Goal: Information Seeking & Learning: Understand process/instructions

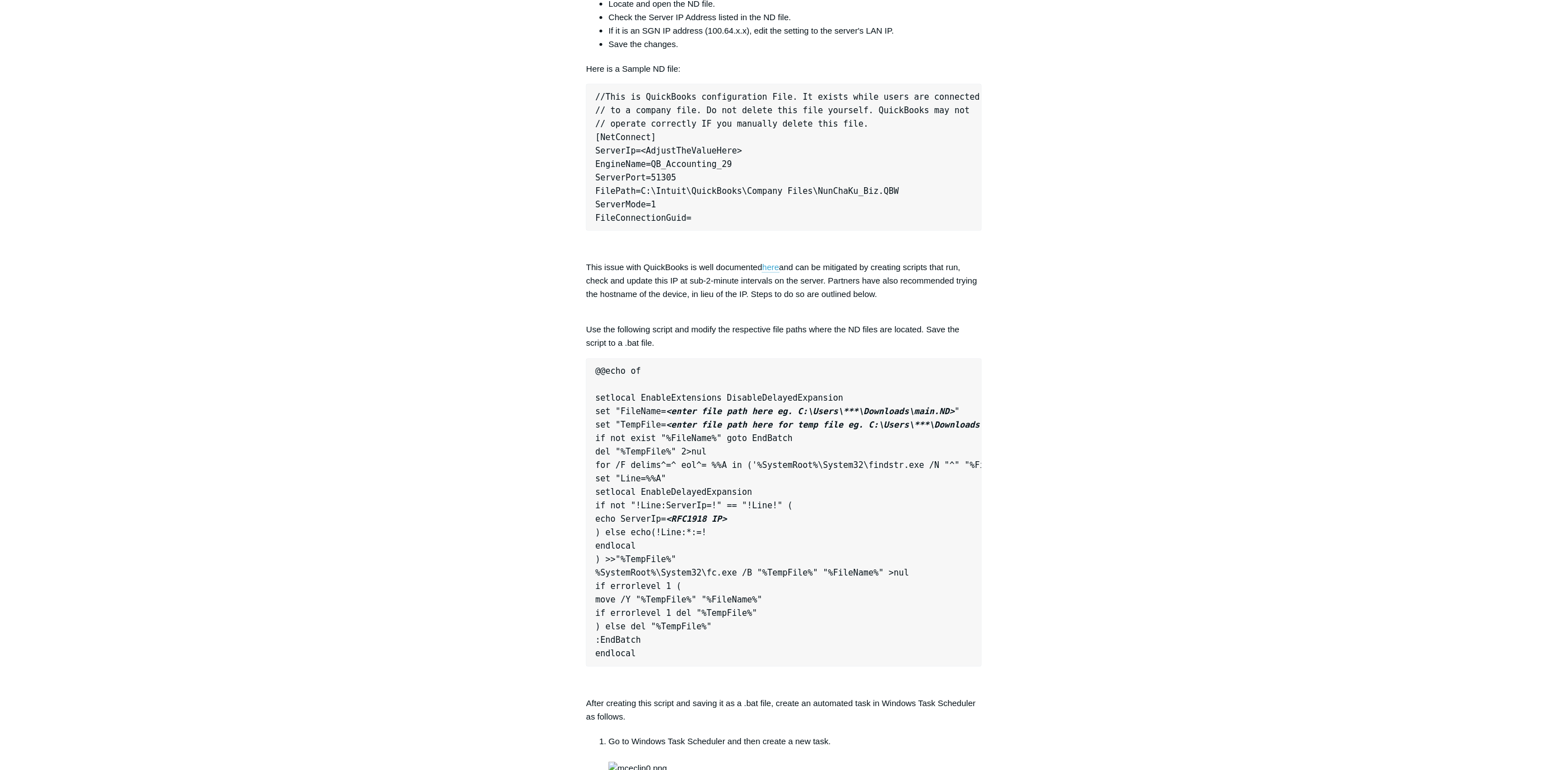
scroll to position [623, 0]
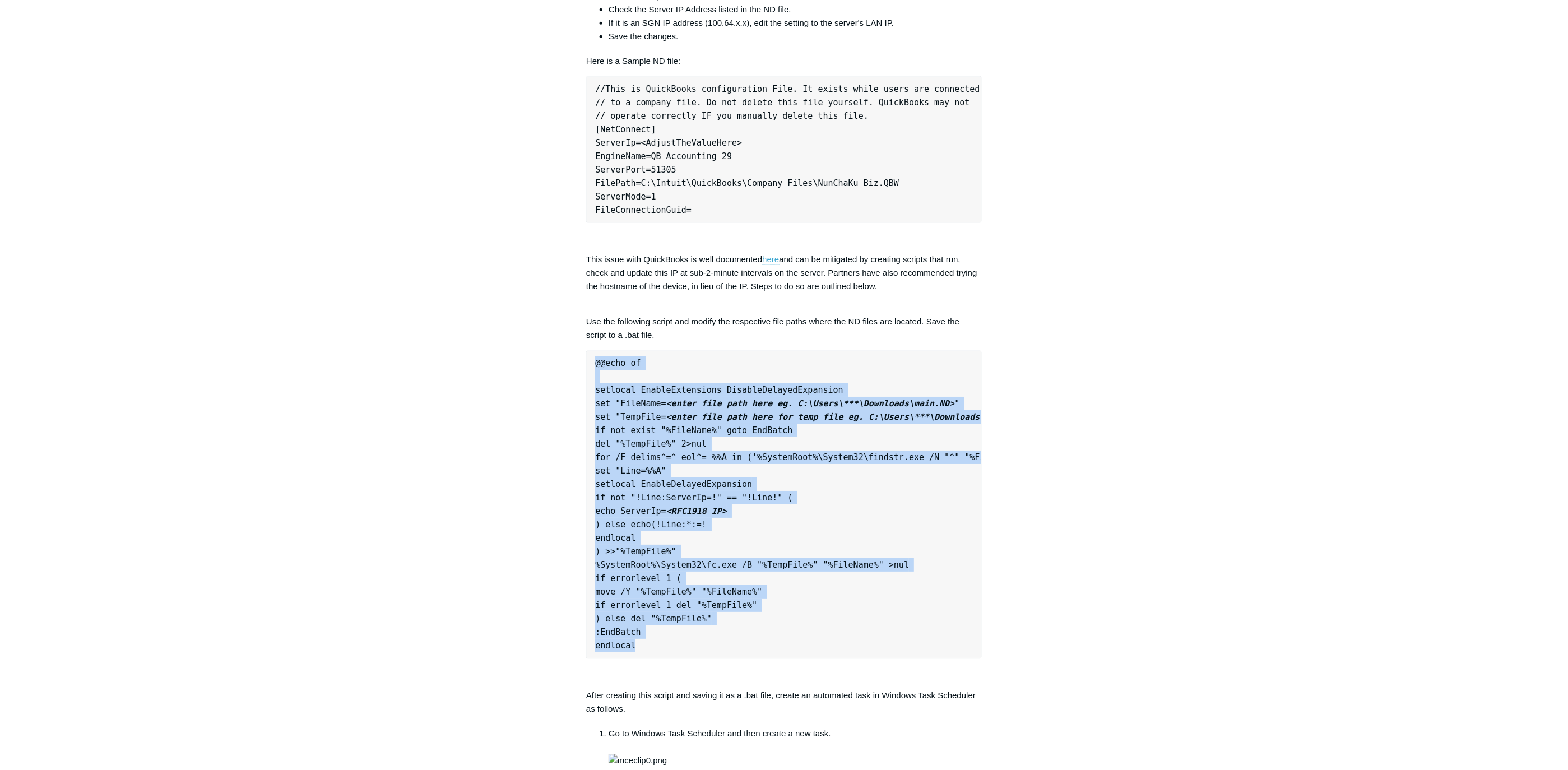
drag, startPoint x: 596, startPoint y: 361, endPoint x: 726, endPoint y: 644, distance: 311.4
click at [726, 644] on pre "@@echo of setlocal EnableExtensions DisableDelayedExpansion set "FileName= <ent…" at bounding box center [784, 505] width 395 height 309
copy pre "@@echo of setlocal EnableExtensions DisableDelayedExpansion set "FileName= <ent…"
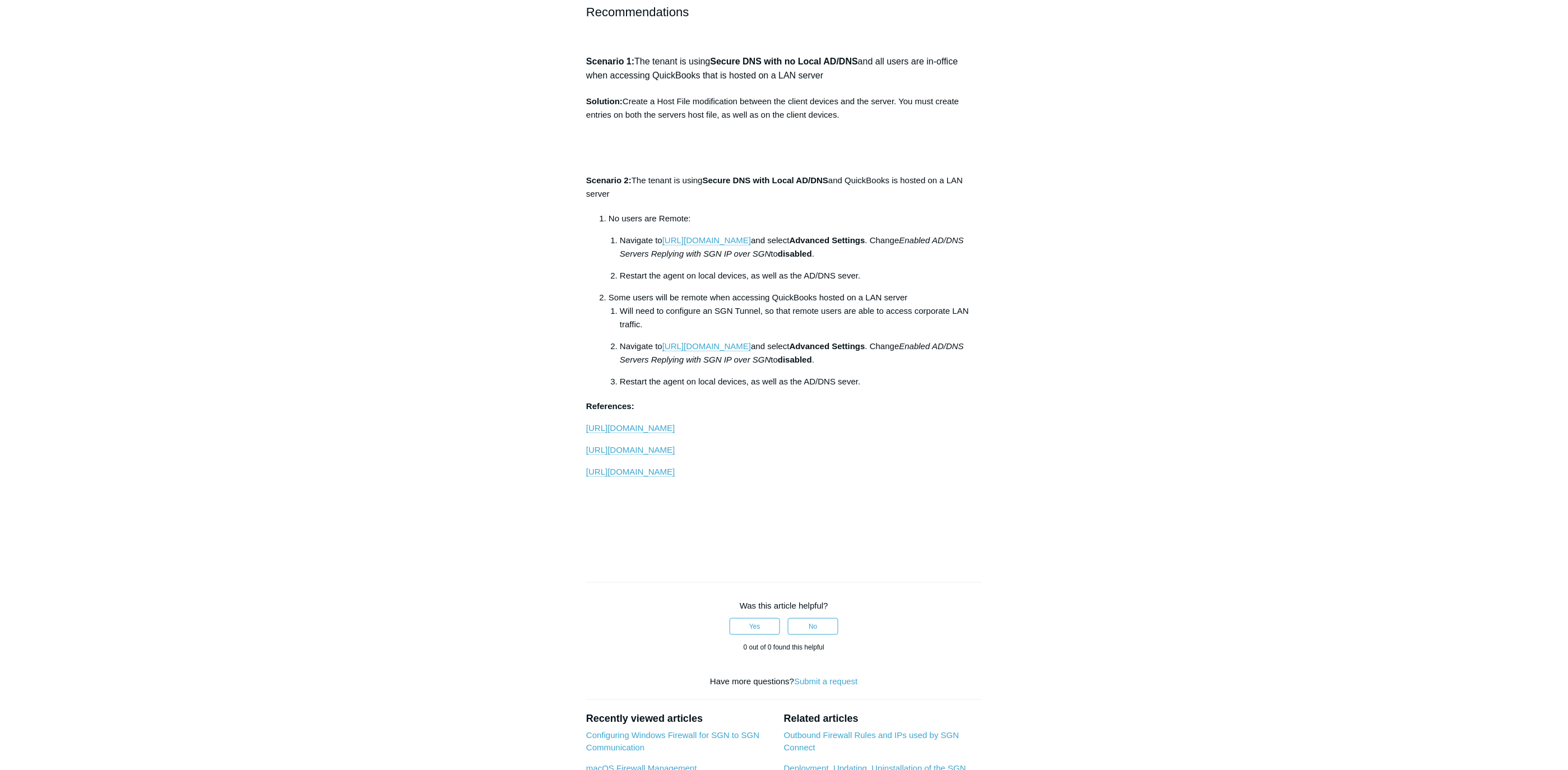
scroll to position [1868, 0]
